Goal: Entertainment & Leisure: Consume media (video, audio)

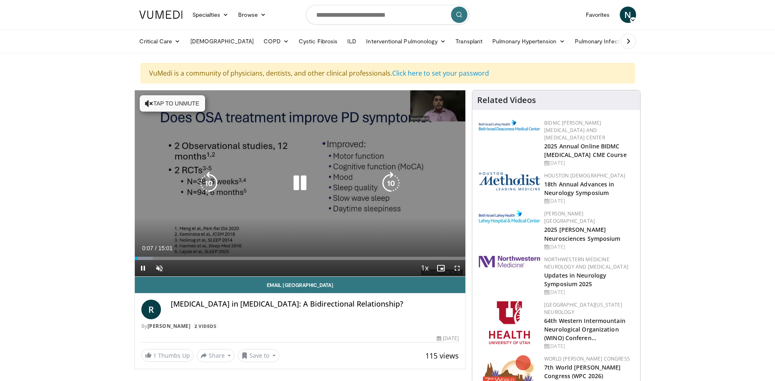
click at [189, 101] on button "Tap to unmute" at bounding box center [172, 103] width 65 height 16
click at [300, 178] on icon "Video Player" at bounding box center [299, 183] width 23 height 23
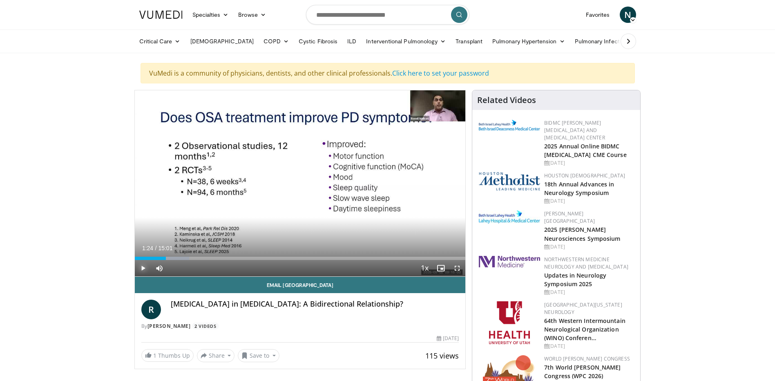
click at [141, 267] on span "Video Player" at bounding box center [143, 268] width 16 height 16
drag, startPoint x: 245, startPoint y: 259, endPoint x: 230, endPoint y: 260, distance: 15.2
click at [230, 260] on div "Current Time 4:21 / Duration 15:01 Play Skip Backward Skip Forward Mute Loaded …" at bounding box center [300, 268] width 331 height 16
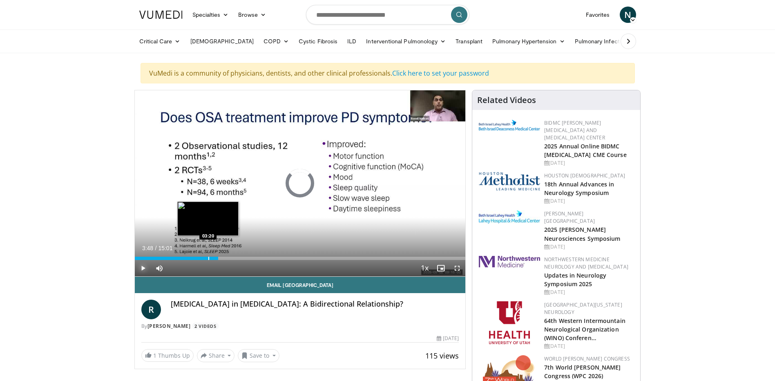
drag, startPoint x: 226, startPoint y: 256, endPoint x: 208, endPoint y: 256, distance: 18.4
click at [208, 256] on div "Loaded : 0.00% 03:21 03:20" at bounding box center [300, 257] width 331 height 3
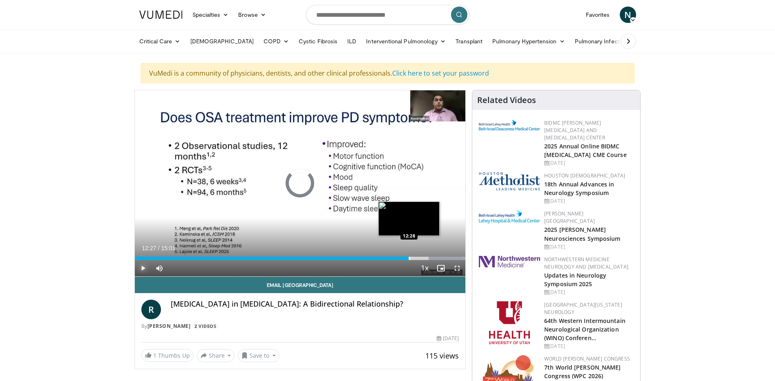
click at [409, 259] on div "Progress Bar" at bounding box center [409, 257] width 1 height 3
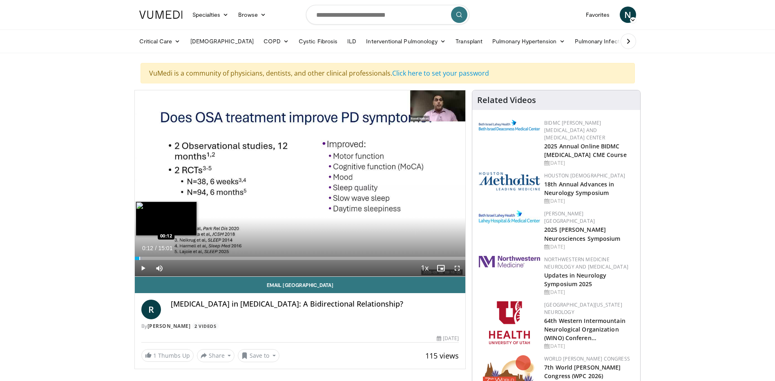
drag, startPoint x: 455, startPoint y: 258, endPoint x: 139, endPoint y: 255, distance: 315.7
click at [139, 255] on div "Loaded : 2.19% 00:13 00:12" at bounding box center [300, 256] width 331 height 8
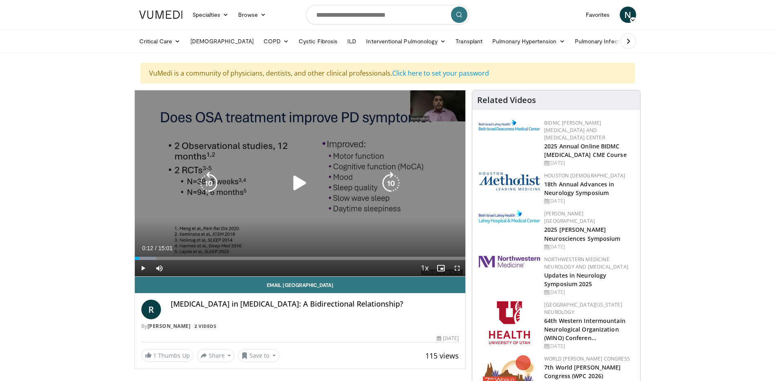
click at [295, 184] on icon "Video Player" at bounding box center [299, 183] width 23 height 23
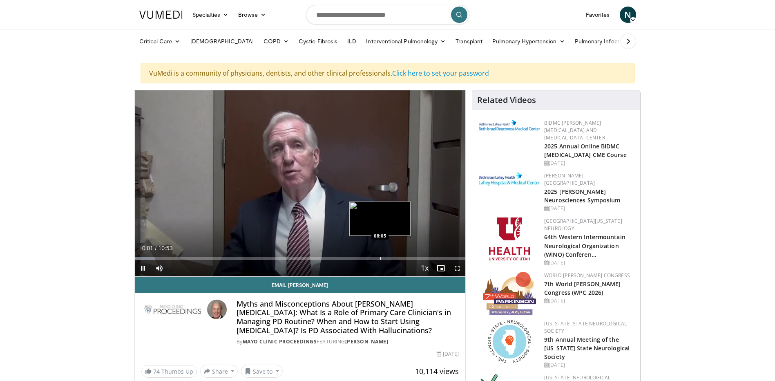
click at [380, 255] on div "Loaded : 6.10% 00:02 08:05" at bounding box center [300, 256] width 331 height 8
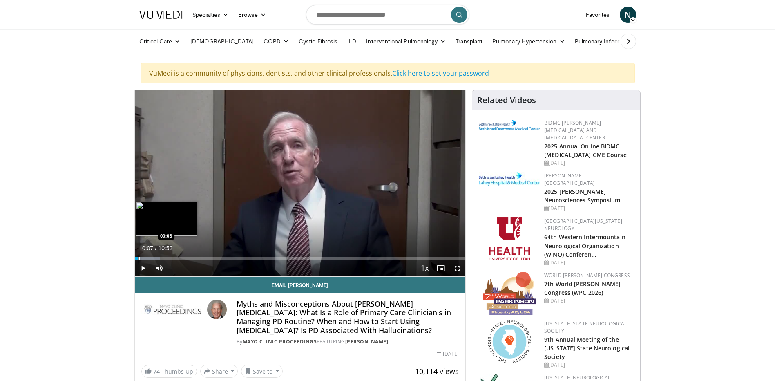
drag, startPoint x: 380, startPoint y: 259, endPoint x: 138, endPoint y: 255, distance: 241.8
click at [138, 255] on div "Loaded : 7.62% 00:08 00:08" at bounding box center [300, 256] width 331 height 8
